Goal: Information Seeking & Learning: Learn about a topic

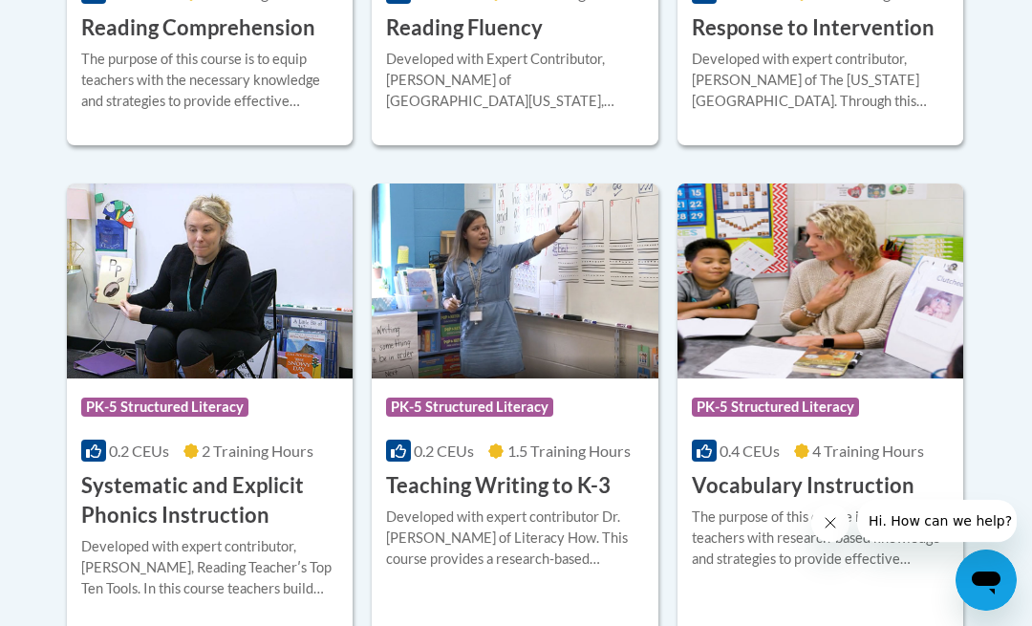
scroll to position [2153, 0]
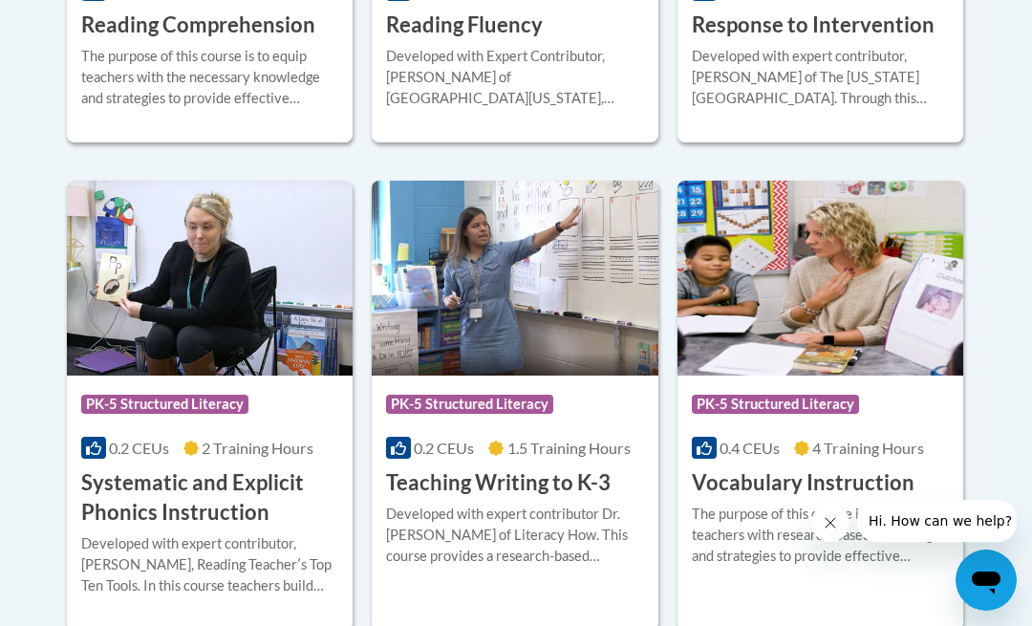
click at [459, 486] on h3 "Teaching Writing to K-3" at bounding box center [498, 483] width 225 height 30
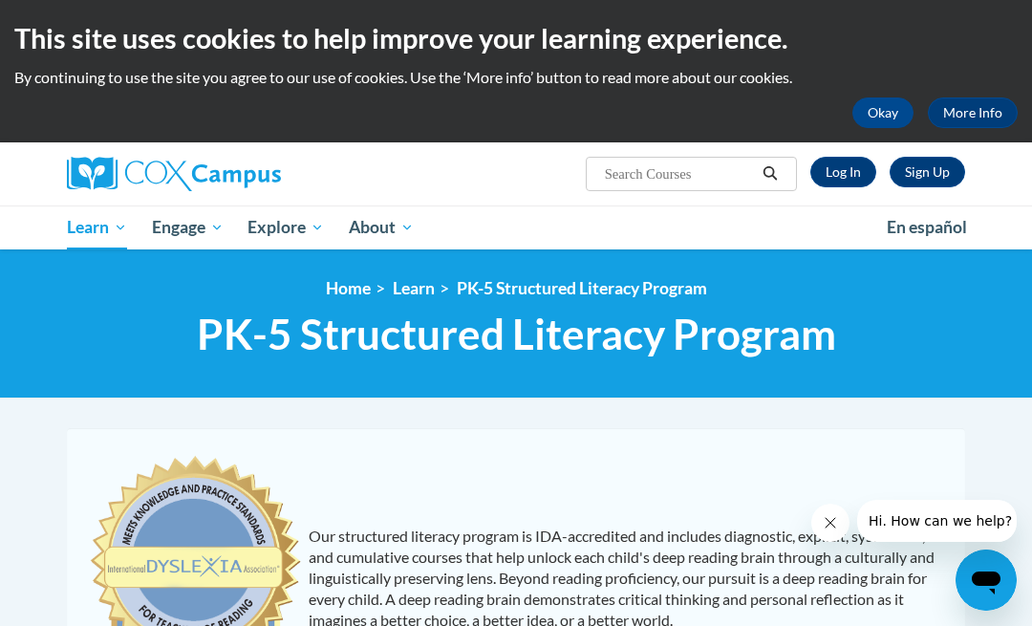
click at [891, 117] on button "Okay" at bounding box center [882, 112] width 61 height 31
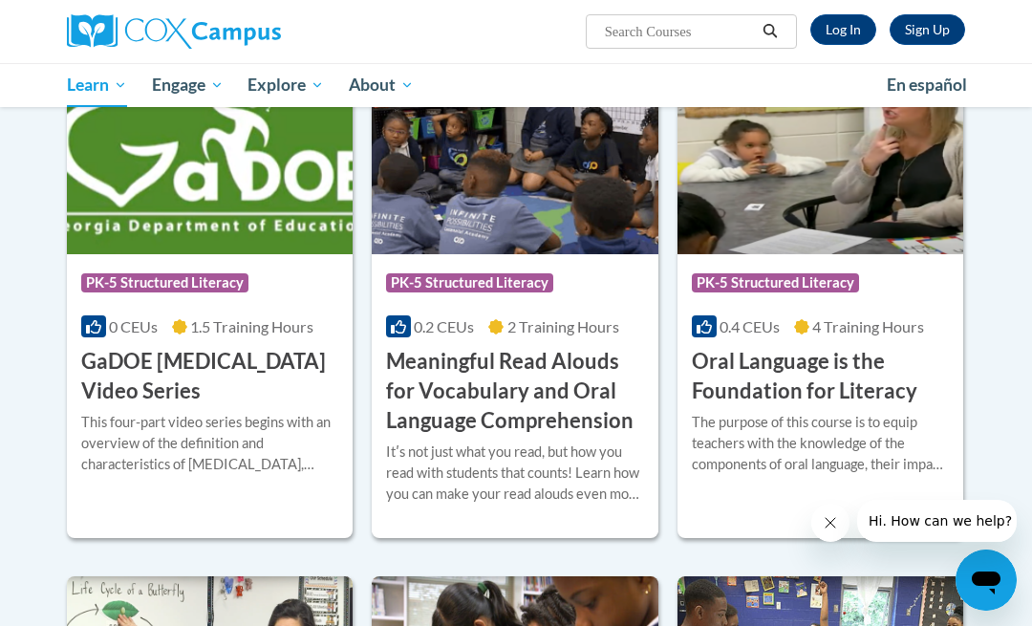
scroll to position [1155, 0]
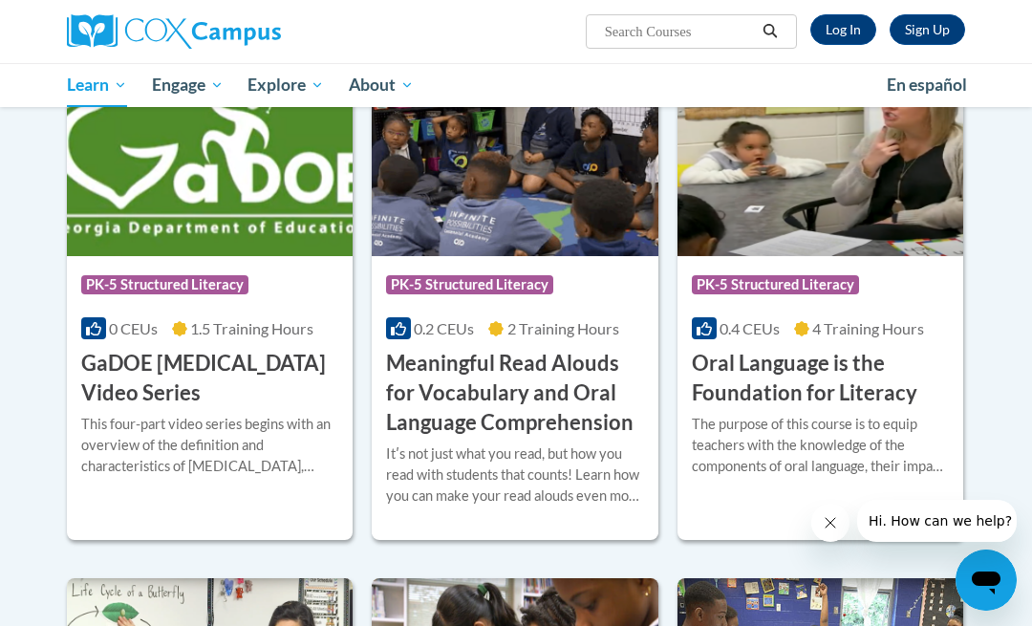
click at [217, 375] on h3 "GaDOE [MEDICAL_DATA] Video Series" at bounding box center [209, 378] width 257 height 59
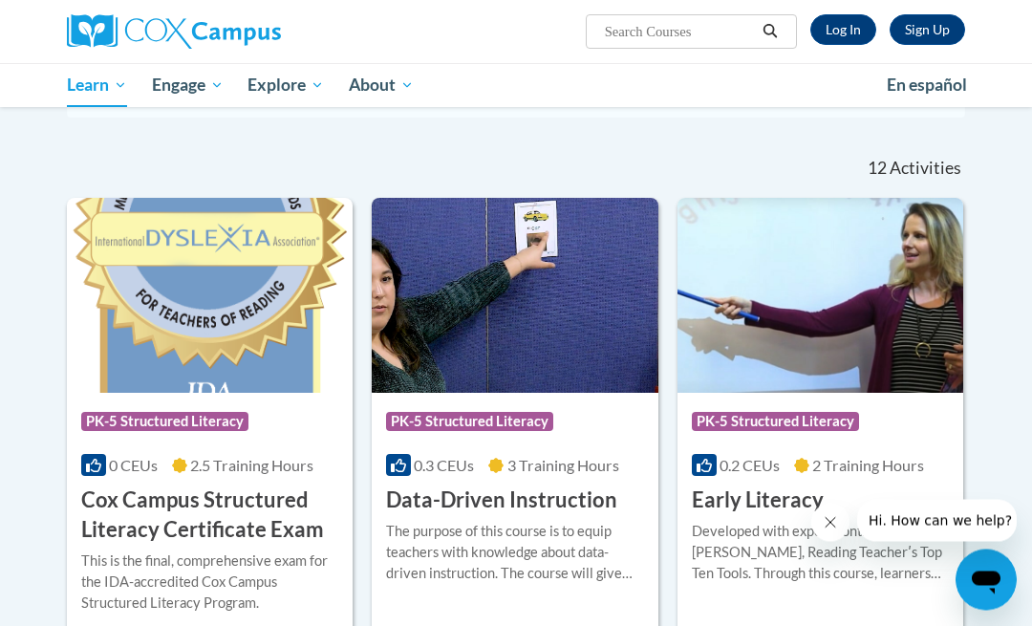
scroll to position [531, 0]
click at [453, 500] on h3 "Data-Driven Instruction" at bounding box center [501, 500] width 231 height 30
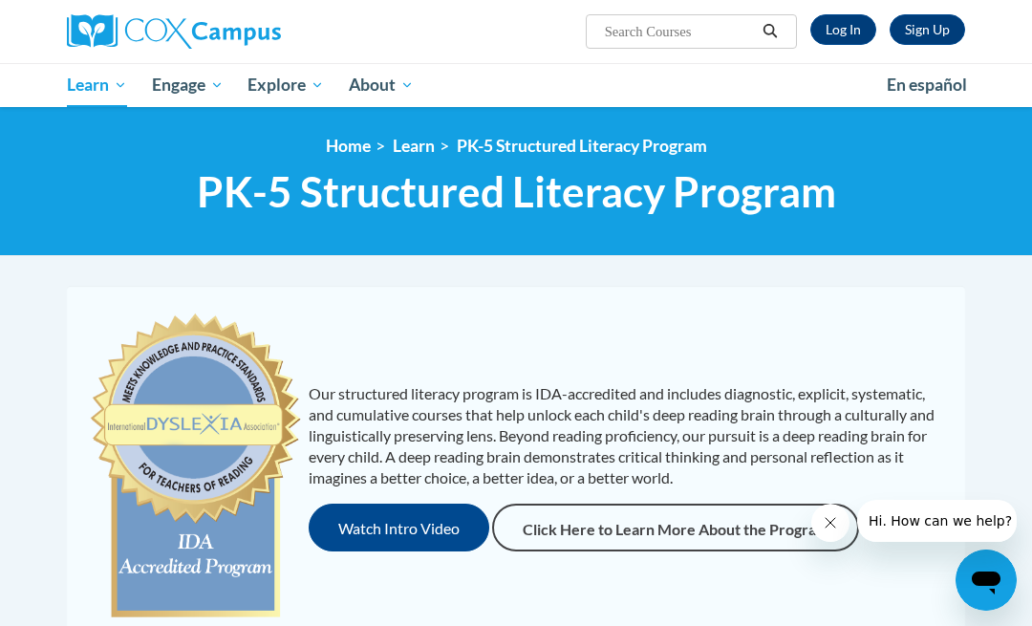
click at [0, 0] on span "Structured Literacy Certificate Program" at bounding box center [0, 0] width 0 height 0
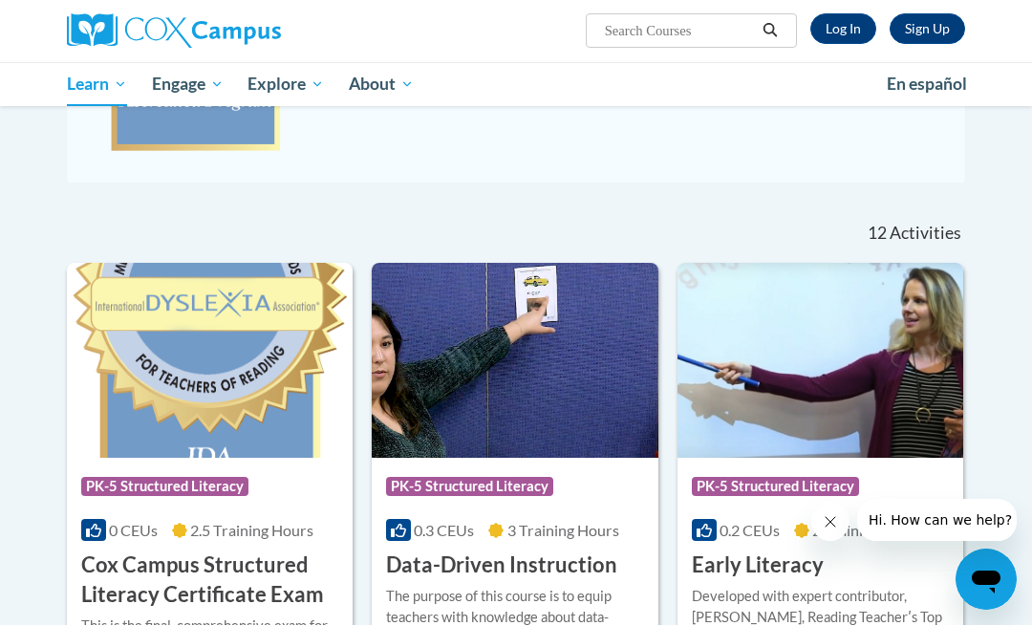
scroll to position [466, 0]
click at [0, 0] on span "All Courses" at bounding box center [0, 0] width 0 height 0
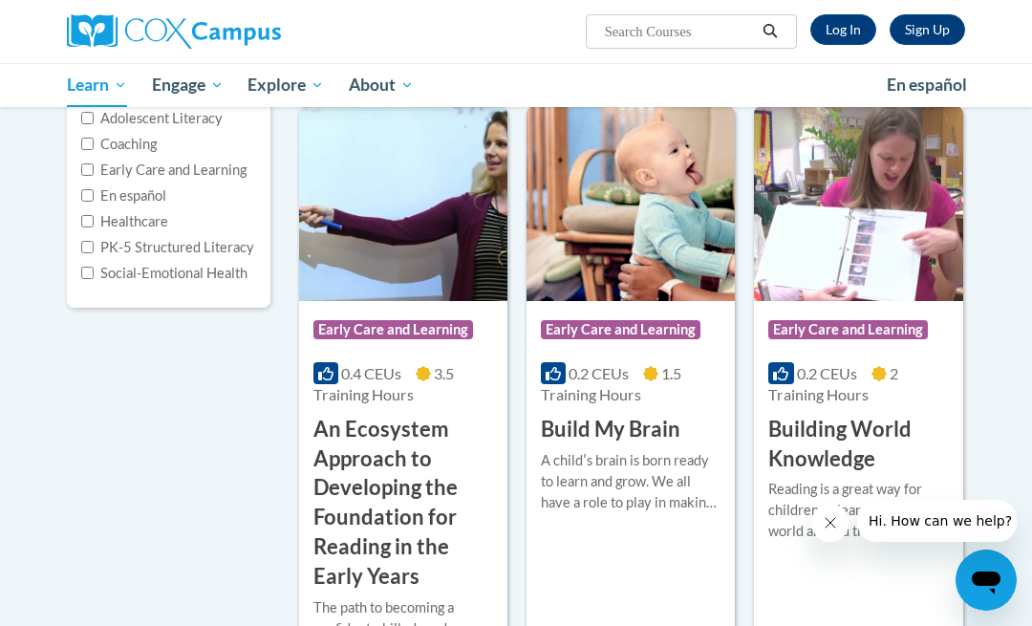
scroll to position [187, 0]
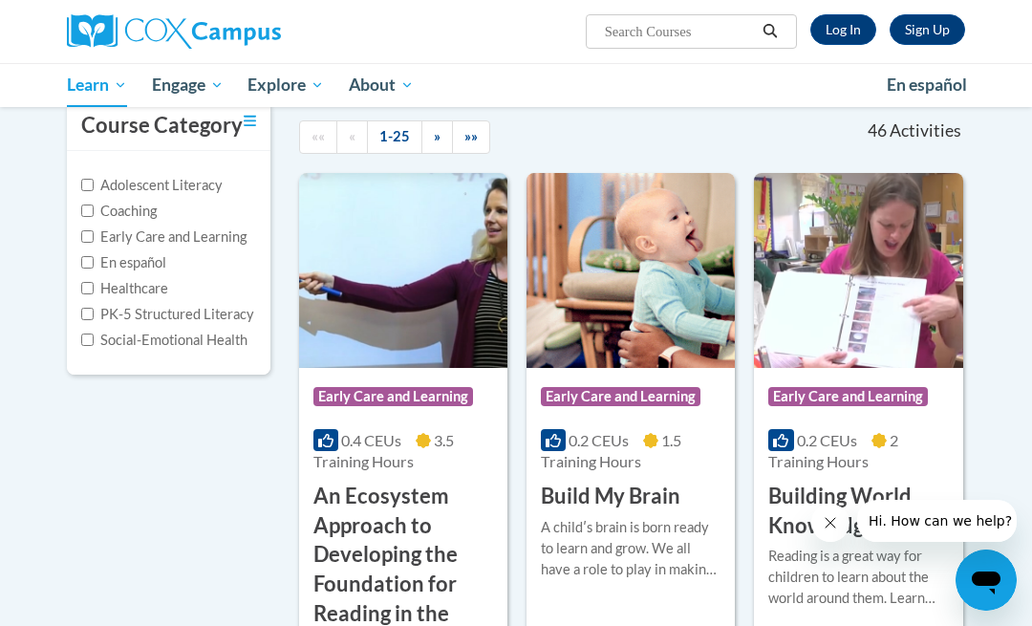
click at [90, 315] on input "PK-5 Structured Literacy" at bounding box center [87, 314] width 12 height 12
checkbox input "true"
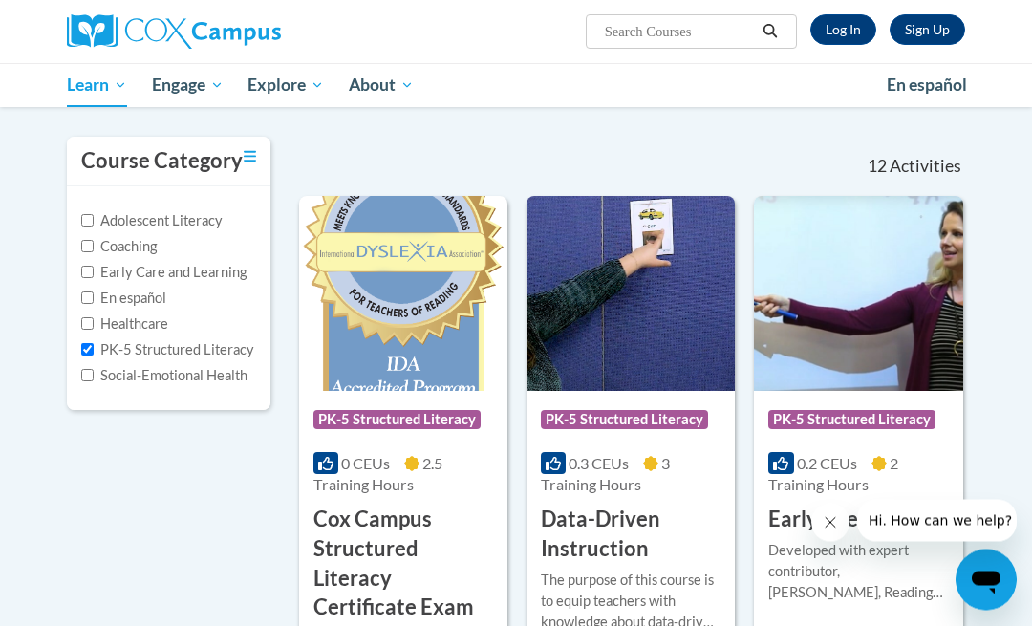
scroll to position [152, 0]
click at [126, 76] on span "Learn" at bounding box center [97, 85] width 60 height 23
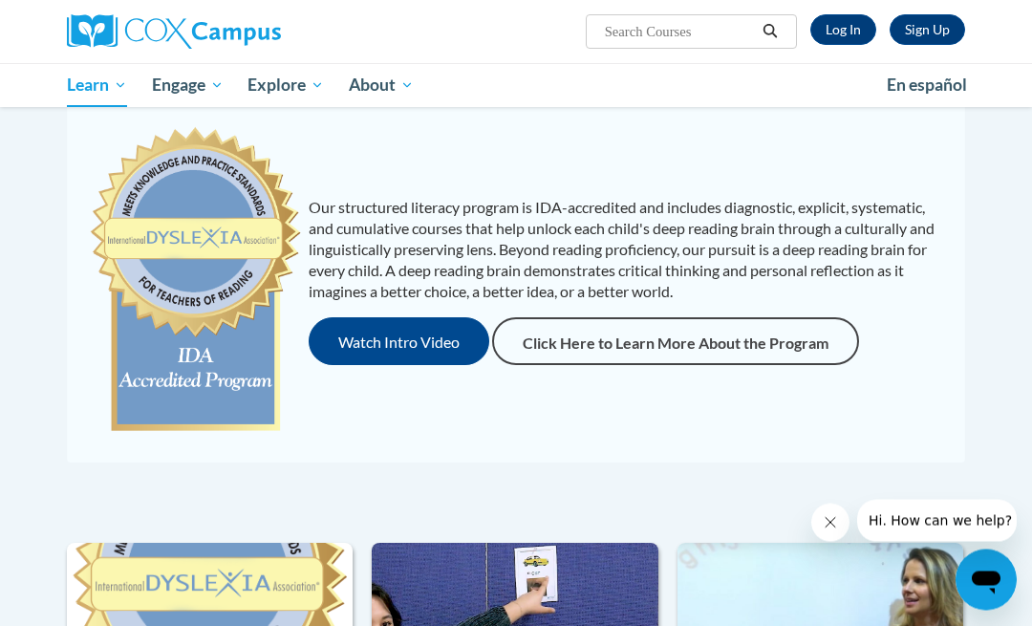
scroll to position [186, 0]
click at [624, 349] on link "Click Here to Learn More About the Program" at bounding box center [675, 341] width 367 height 48
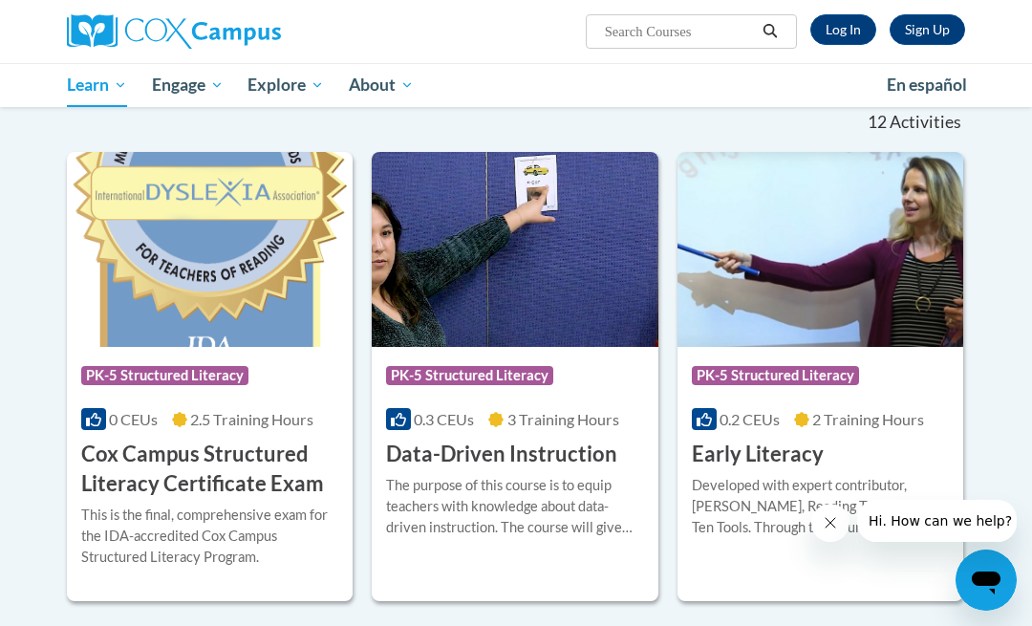
scroll to position [580, 0]
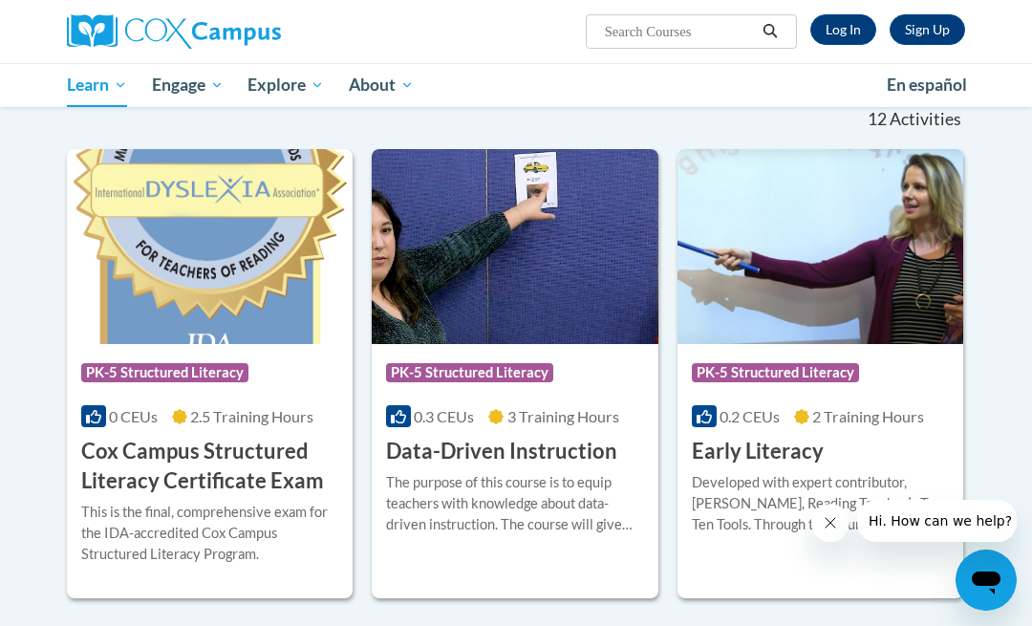
click at [506, 264] on img at bounding box center [515, 246] width 286 height 195
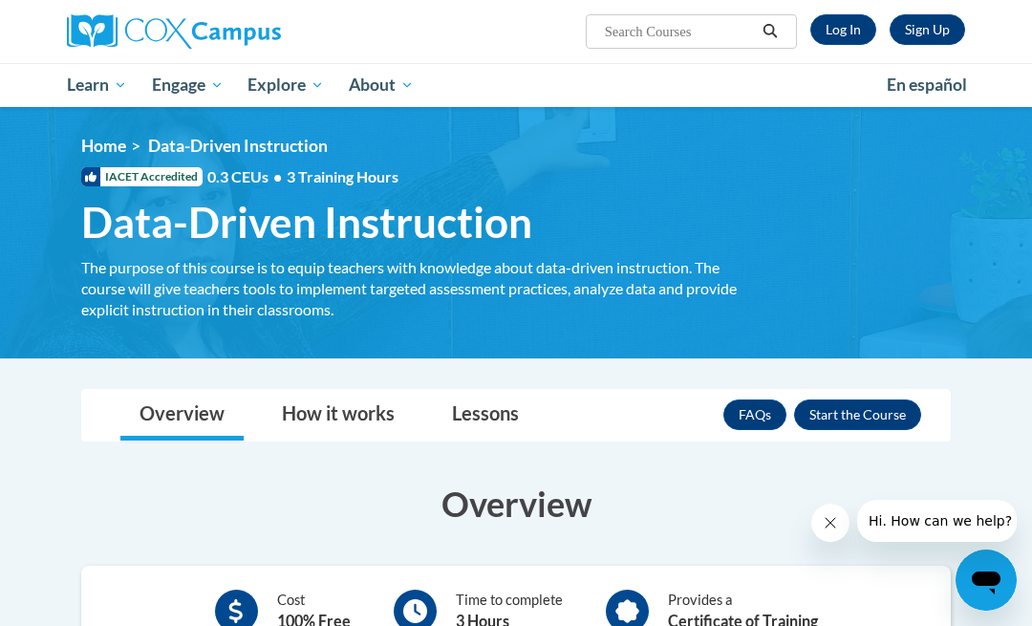
click at [3, 68] on div "Sign Up Log In Search Search... Toggle navigation My Learning My Learning My Co…" at bounding box center [516, 53] width 1032 height 107
click at [185, 28] on img at bounding box center [174, 31] width 214 height 34
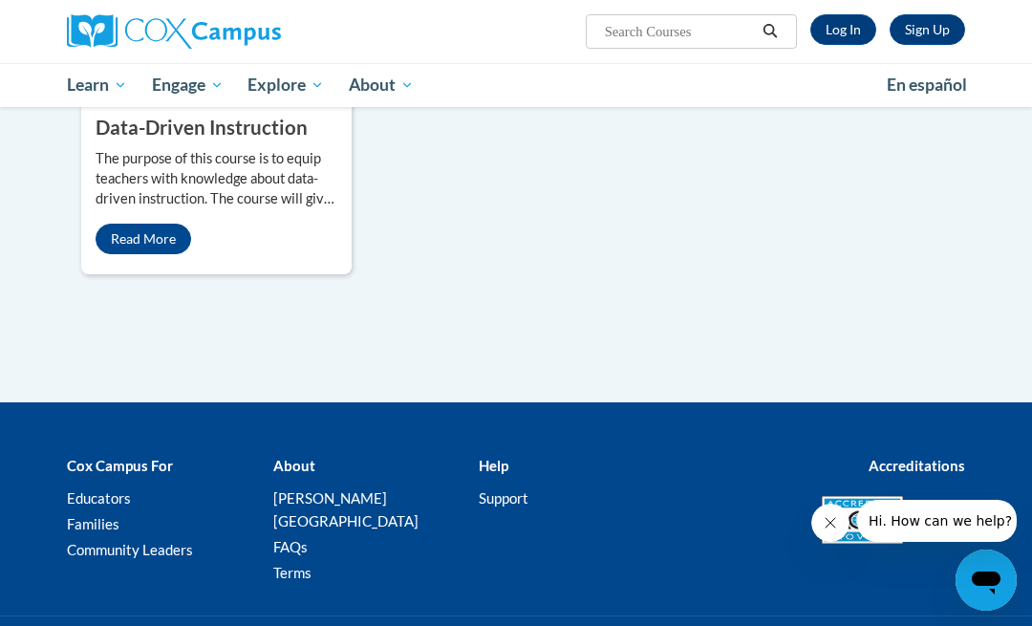
scroll to position [1406, 0]
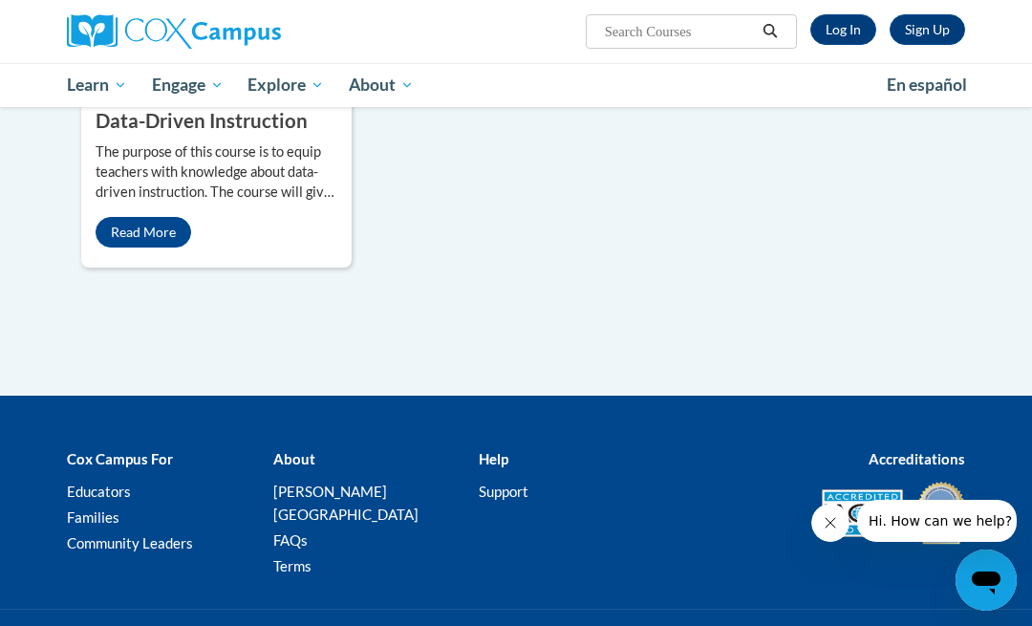
click at [142, 247] on link "Read More" at bounding box center [144, 232] width 96 height 31
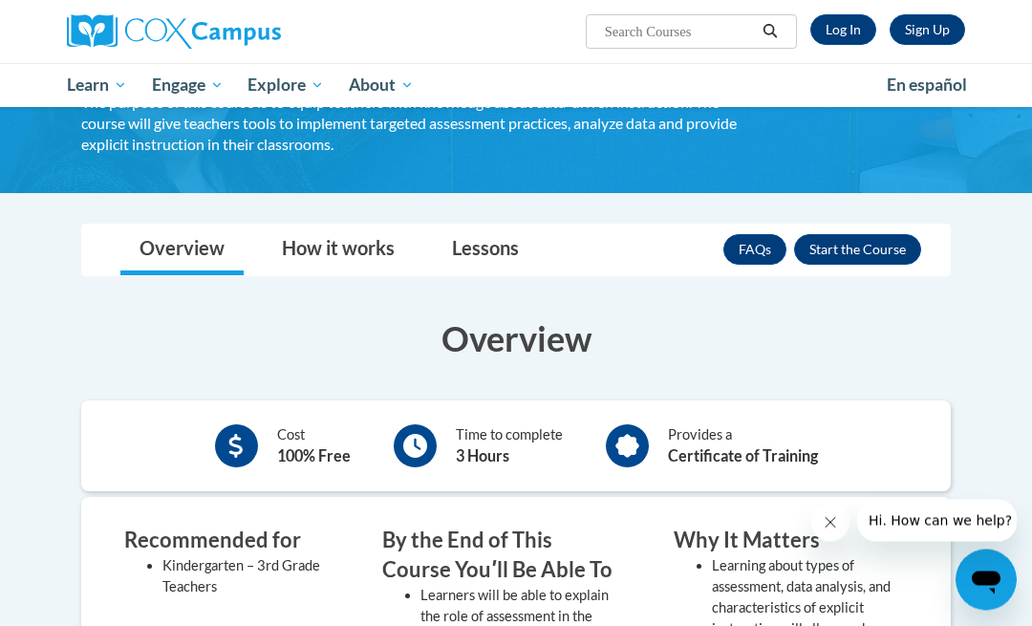
scroll to position [165, 0]
click at [486, 243] on link "Lessons" at bounding box center [485, 250] width 105 height 51
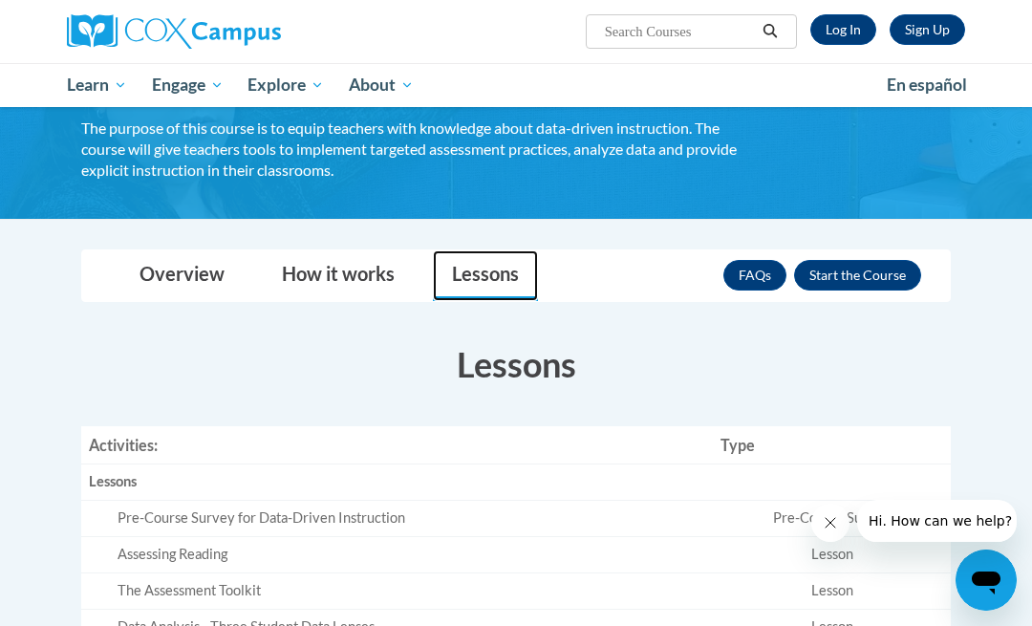
scroll to position [142, 0]
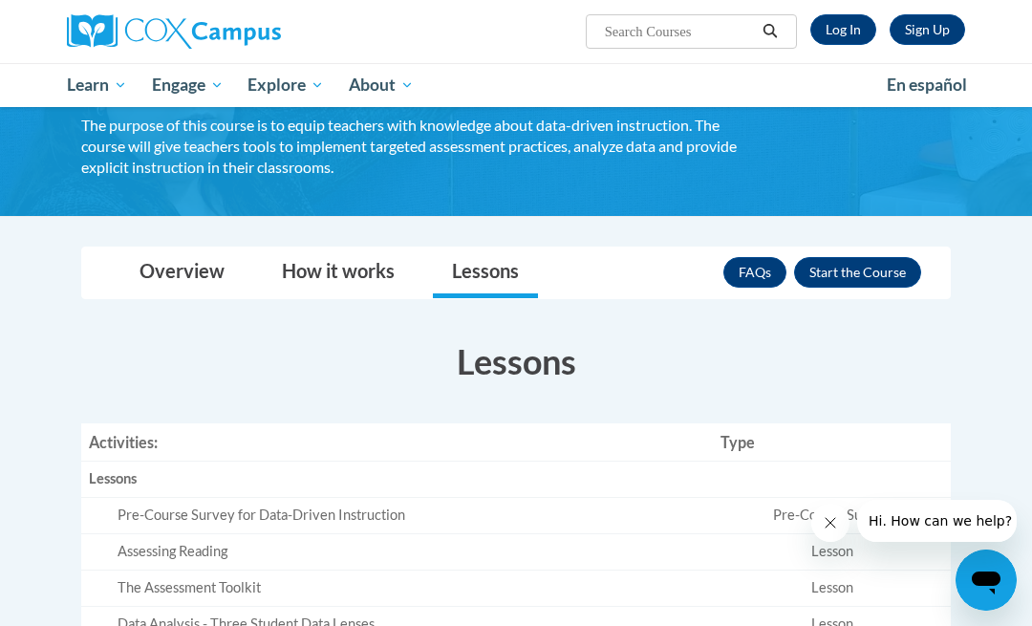
click at [186, 42] on img at bounding box center [174, 31] width 214 height 34
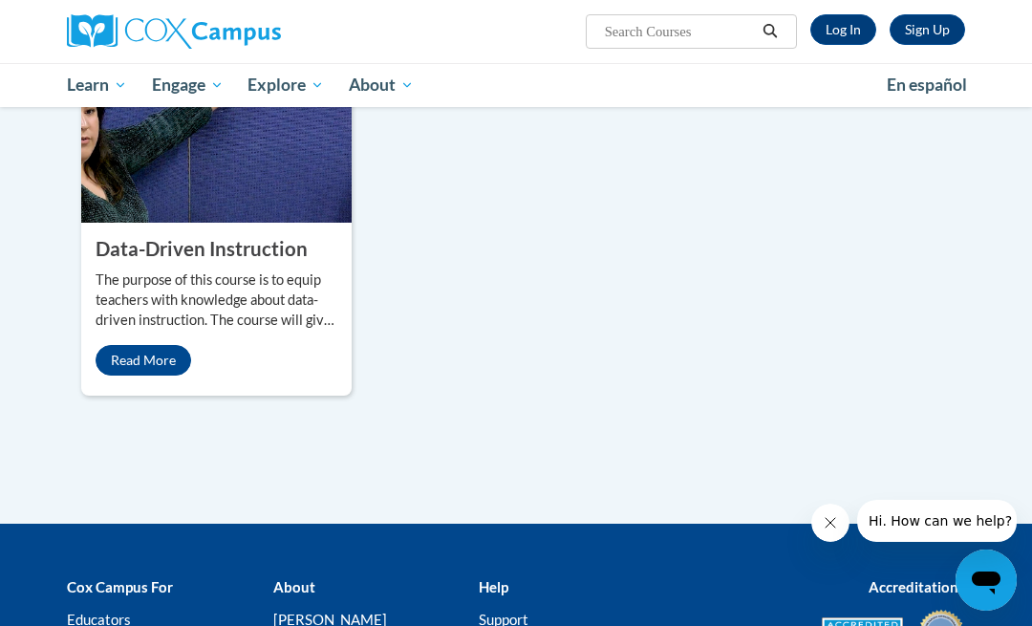
scroll to position [1279, 0]
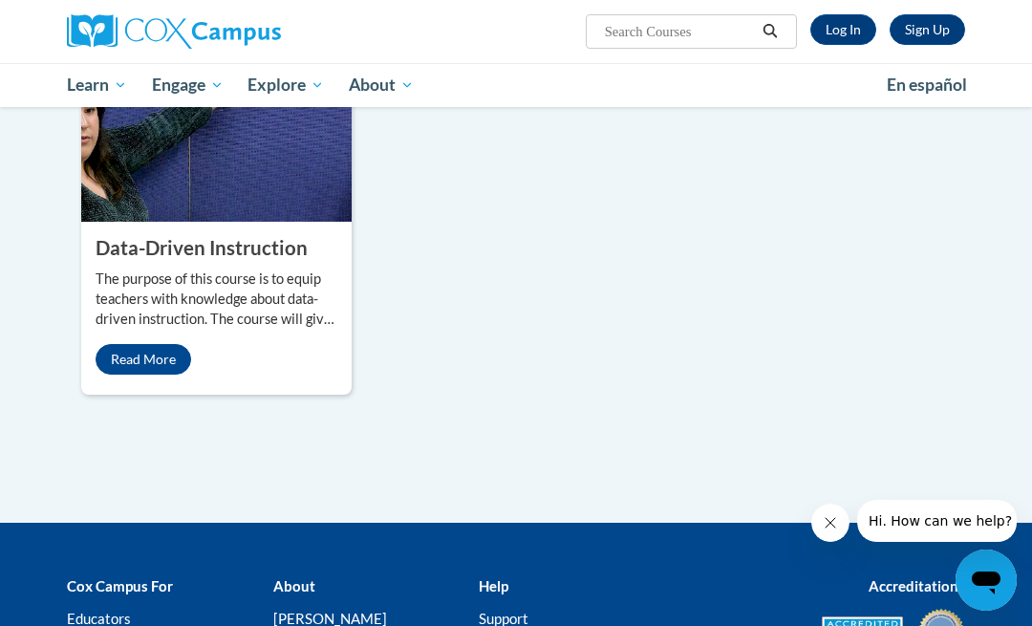
click at [201, 259] on property "Data-Driven Instruction" at bounding box center [202, 247] width 212 height 23
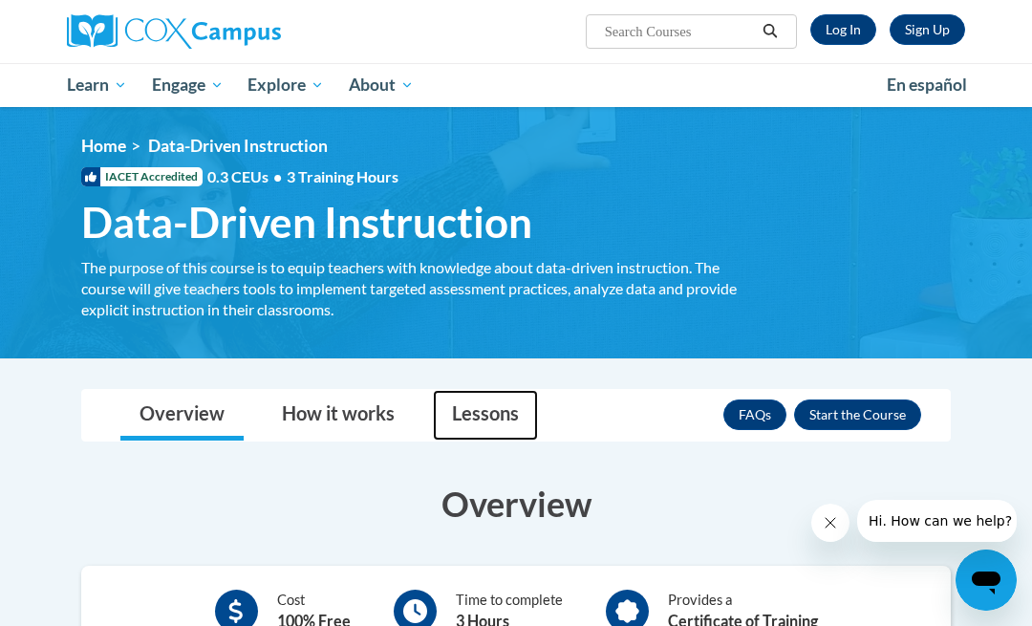
click at [494, 413] on link "Lessons" at bounding box center [485, 415] width 105 height 51
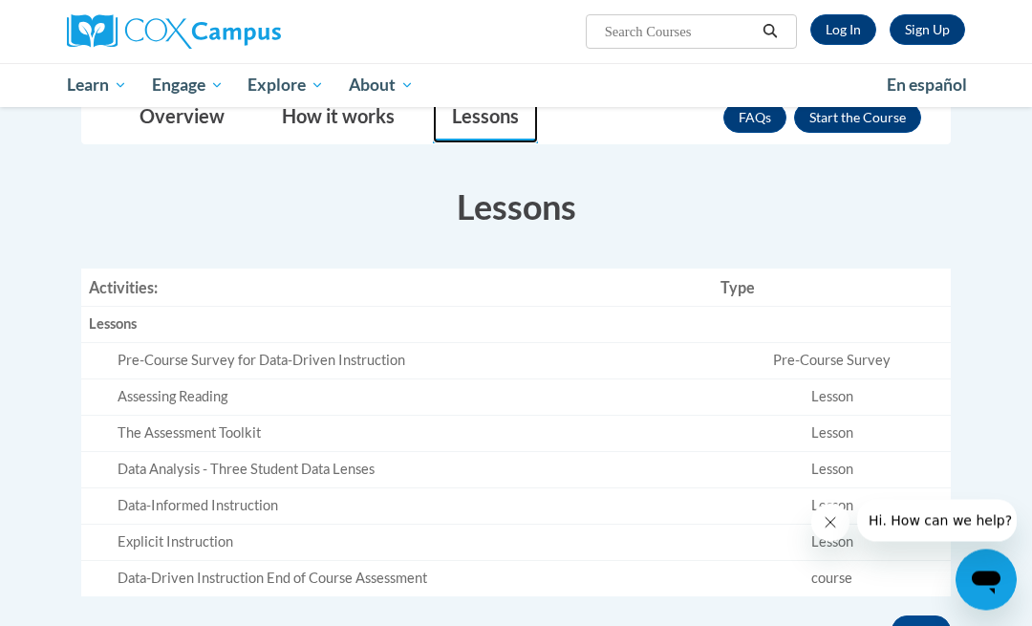
scroll to position [297, 0]
click at [254, 466] on div "Data Analysis - Three Student Data Lenses" at bounding box center [412, 470] width 588 height 20
click at [135, 537] on div "Explicit Instruction" at bounding box center [412, 542] width 588 height 20
click at [190, 568] on div "Data-Driven Instruction End of Course Assessment" at bounding box center [412, 578] width 588 height 20
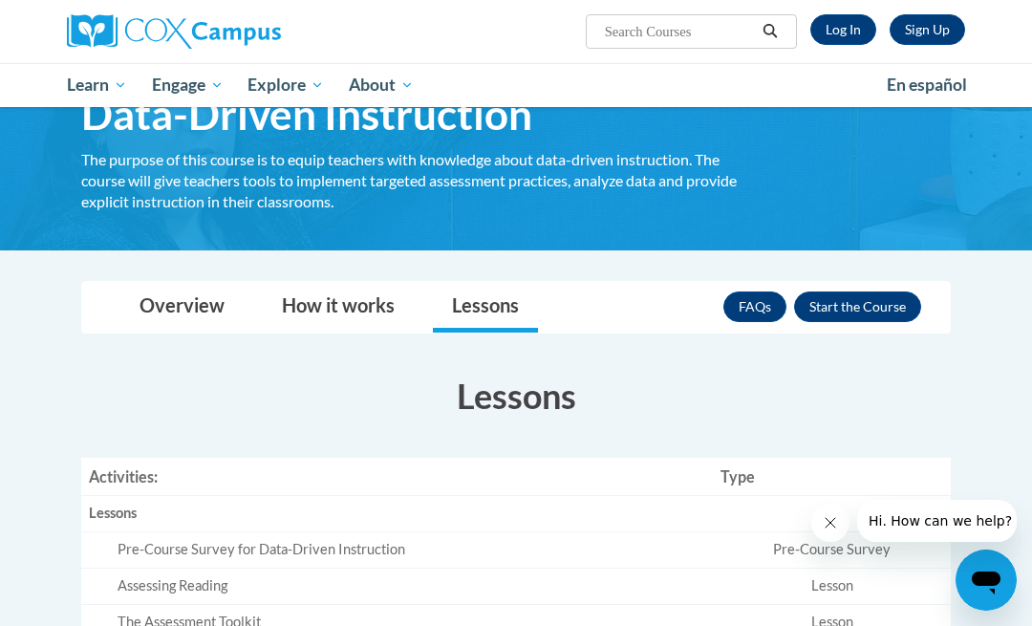
scroll to position [106, 0]
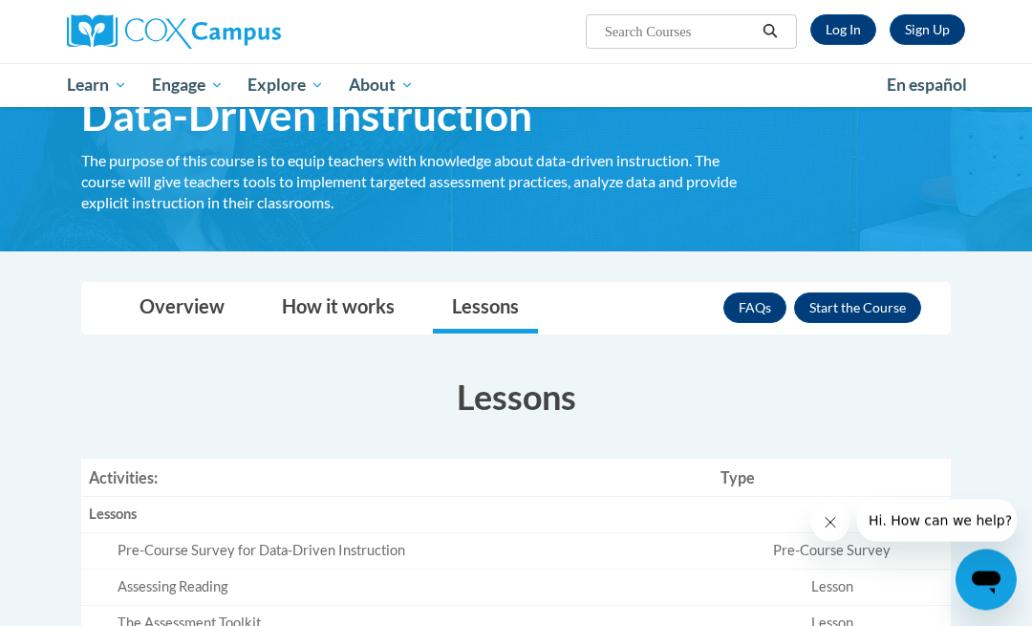
click at [11, 147] on img at bounding box center [516, 126] width 1032 height 251
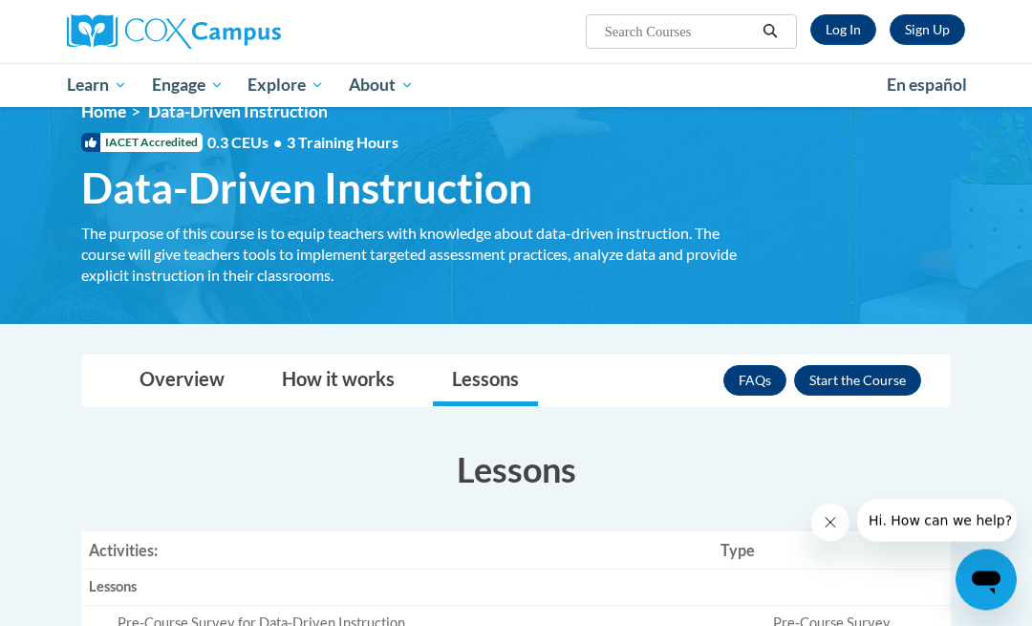
scroll to position [0, 0]
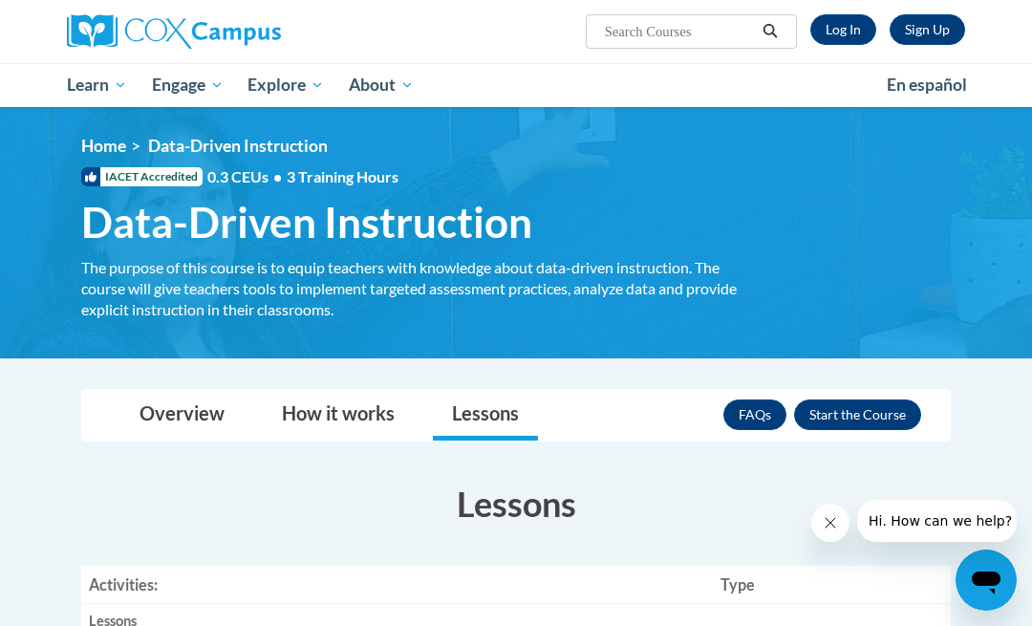
click at [123, 610] on th "Lessons" at bounding box center [396, 622] width 631 height 36
click at [0, 0] on span "All Courses" at bounding box center [0, 0] width 0 height 0
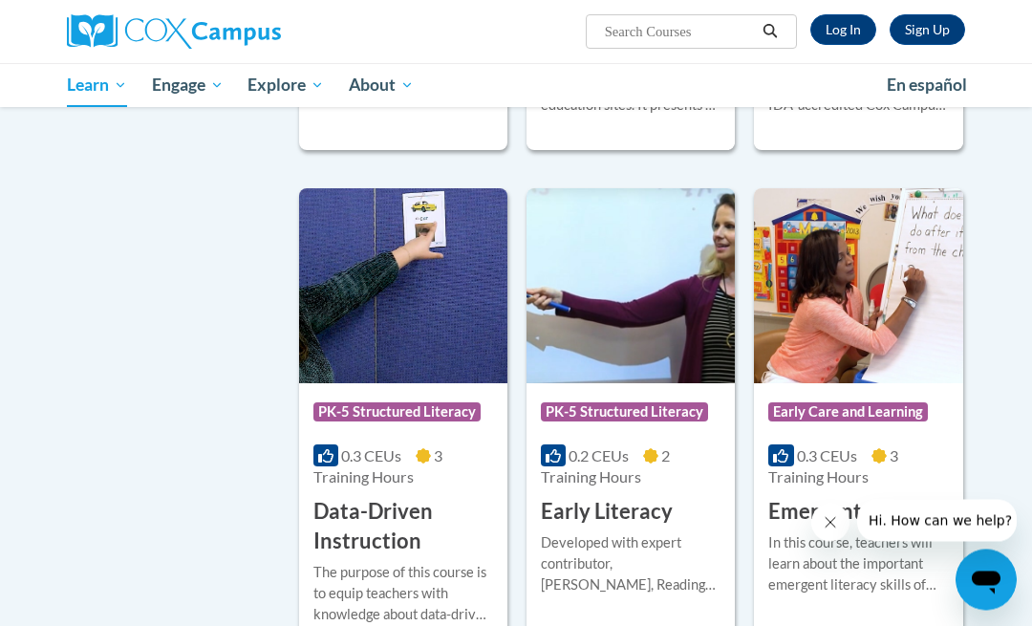
scroll to position [1964, 0]
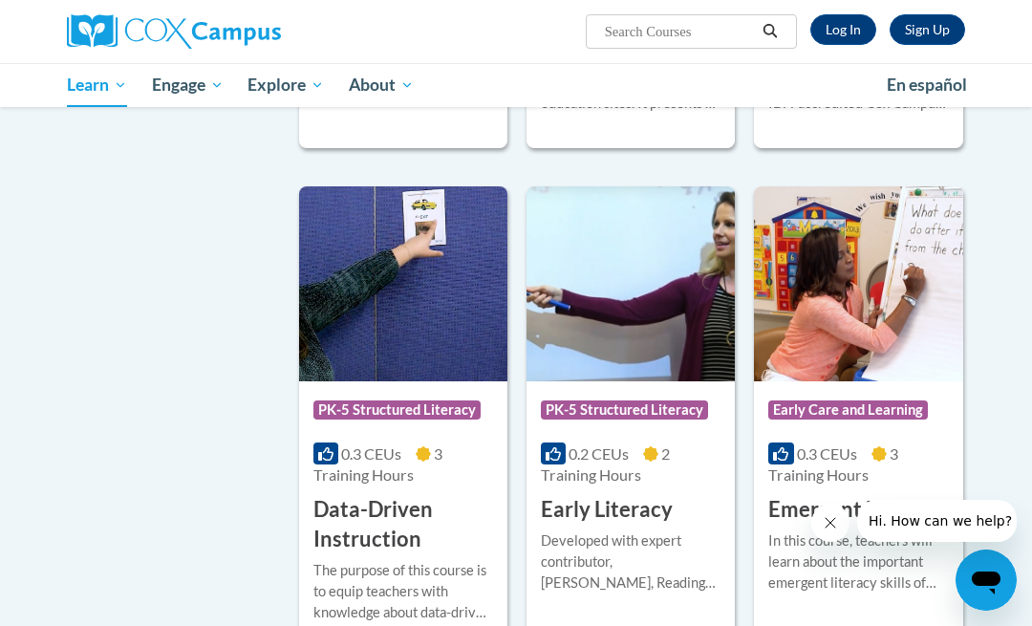
click at [375, 343] on img at bounding box center [403, 283] width 208 height 195
